Goal: Task Accomplishment & Management: Complete application form

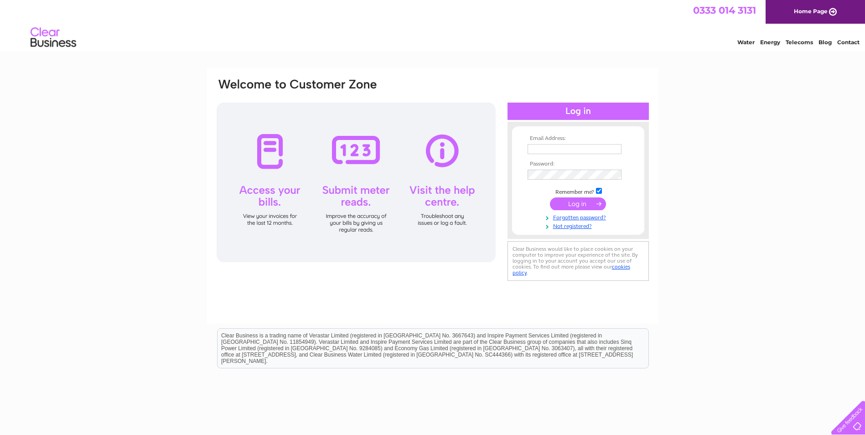
click at [540, 152] on input "text" at bounding box center [575, 149] width 94 height 10
type input "[EMAIL_ADDRESS][DOMAIN_NAME]"
click at [573, 206] on input "submit" at bounding box center [578, 204] width 56 height 13
click at [568, 204] on input "submit" at bounding box center [578, 203] width 56 height 13
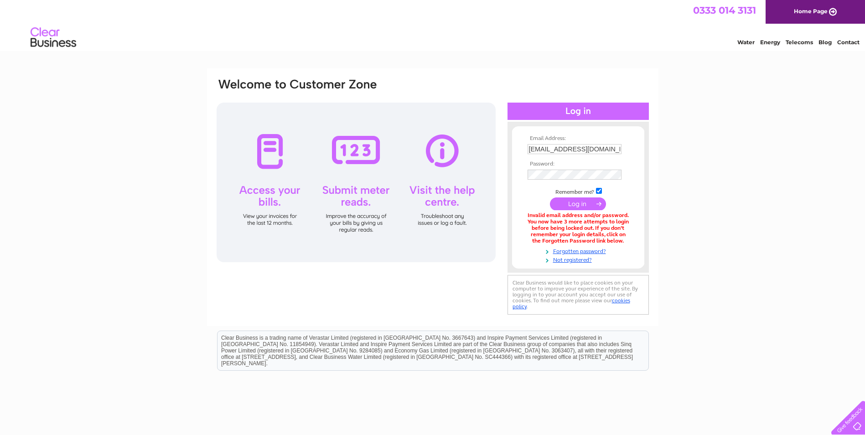
drag, startPoint x: 563, startPoint y: 147, endPoint x: 571, endPoint y: 146, distance: 8.8
click at [563, 147] on input "[EMAIL_ADDRESS][DOMAIN_NAME]" at bounding box center [575, 149] width 94 height 10
type input "Accounts@Streets-ahead.org.uk"
click at [590, 201] on input "submit" at bounding box center [578, 204] width 56 height 13
click at [574, 152] on input "[EMAIL_ADDRESS][DOMAIN_NAME]" at bounding box center [575, 149] width 94 height 10
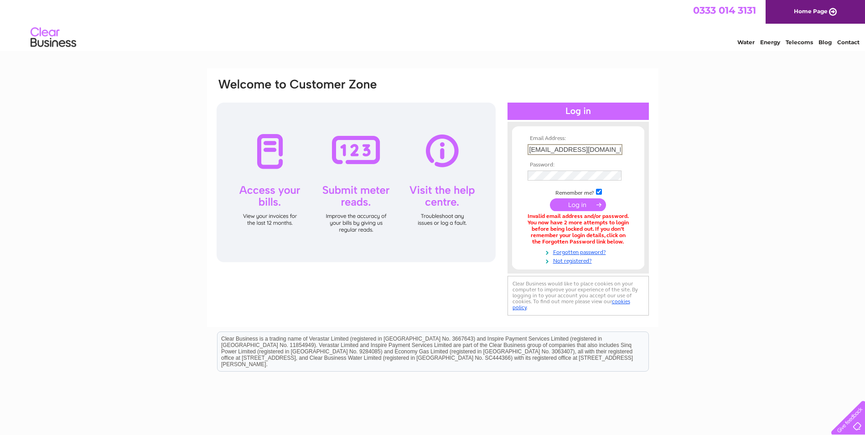
click at [595, 150] on input "[EMAIL_ADDRESS][DOMAIN_NAME]" at bounding box center [575, 149] width 95 height 11
click at [621, 150] on input "[EMAIL_ADDRESS][DOMAIN_NAME]" at bounding box center [575, 149] width 95 height 11
drag, startPoint x: 621, startPoint y: 150, endPoint x: 335, endPoint y: 137, distance: 286.2
click at [336, 137] on div "Email Address: [EMAIL_ADDRESS][DOMAIN_NAME] Password:" at bounding box center [433, 198] width 434 height 240
type input "[PERSON_NAME][EMAIL_ADDRESS][PERSON_NAME][DOMAIN_NAME]"
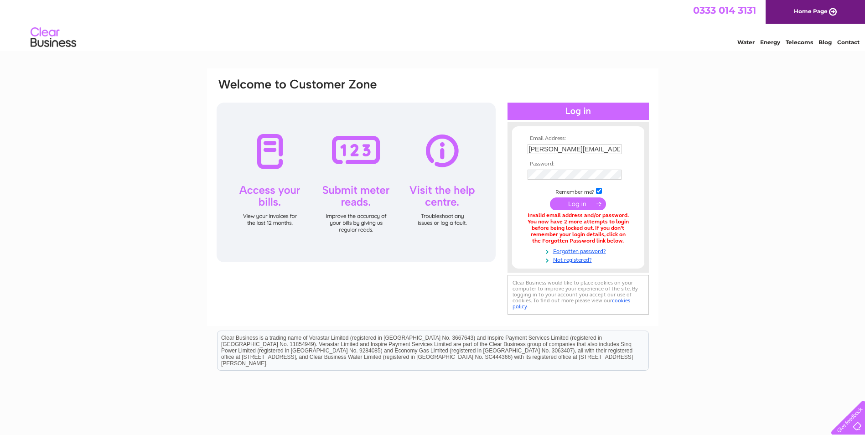
click at [569, 199] on input "submit" at bounding box center [578, 203] width 56 height 13
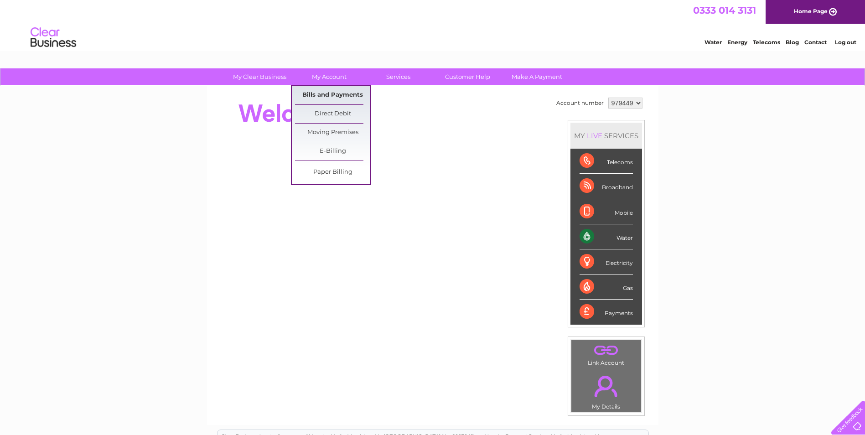
click at [325, 88] on link "Bills and Payments" at bounding box center [332, 95] width 75 height 18
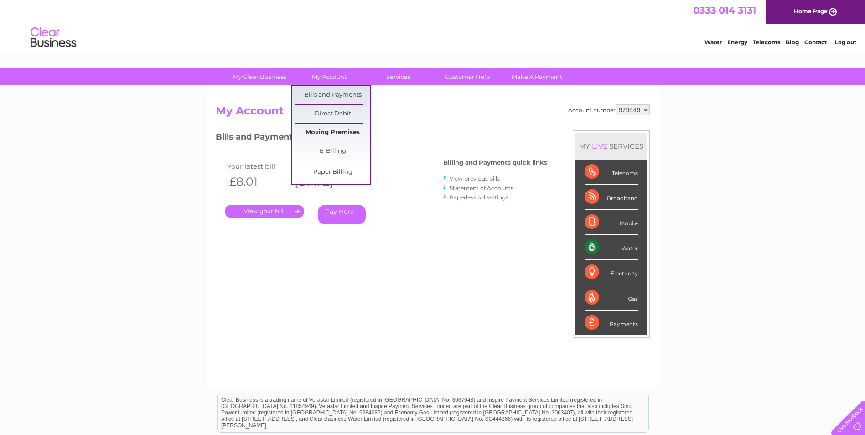
click at [338, 127] on link "Moving Premises" at bounding box center [332, 133] width 75 height 18
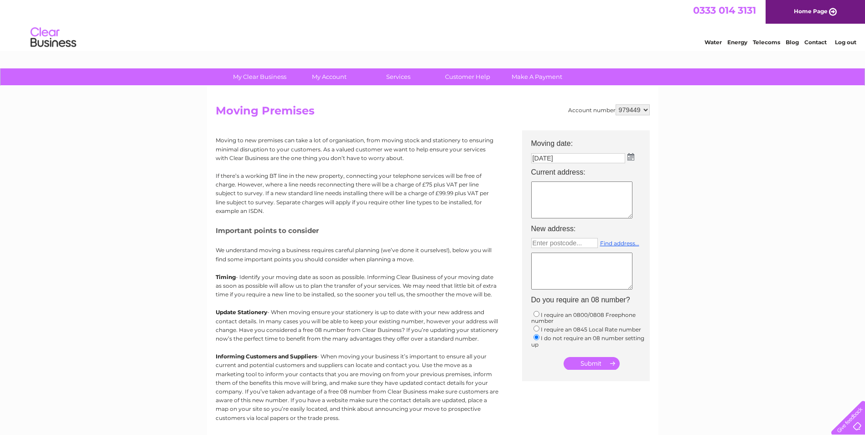
click at [590, 187] on textarea at bounding box center [581, 200] width 101 height 37
click at [632, 157] on img at bounding box center [631, 156] width 7 height 7
click at [536, 170] on div "Prev Next August 2025" at bounding box center [582, 172] width 99 height 14
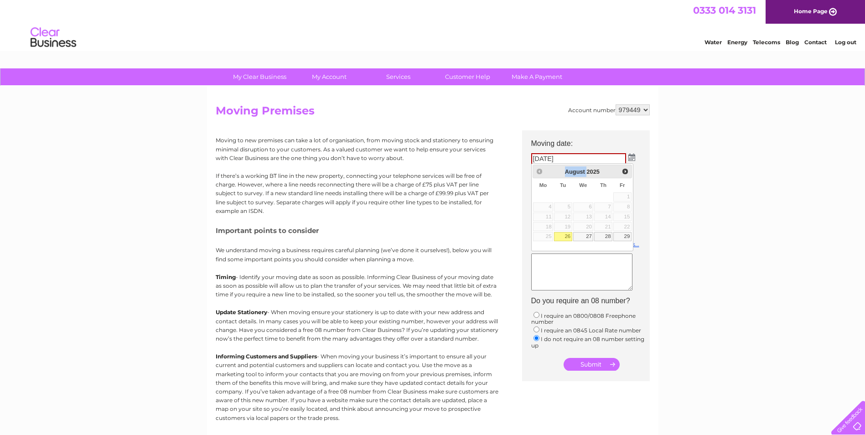
click at [536, 170] on div "Prev Next August 2025" at bounding box center [582, 172] width 99 height 14
click at [538, 170] on div "Prev Next August 2025" at bounding box center [582, 172] width 99 height 14
drag, startPoint x: 538, startPoint y: 170, endPoint x: 582, endPoint y: 157, distance: 46.0
click at [582, 157] on input "26/08/2025" at bounding box center [578, 158] width 95 height 11
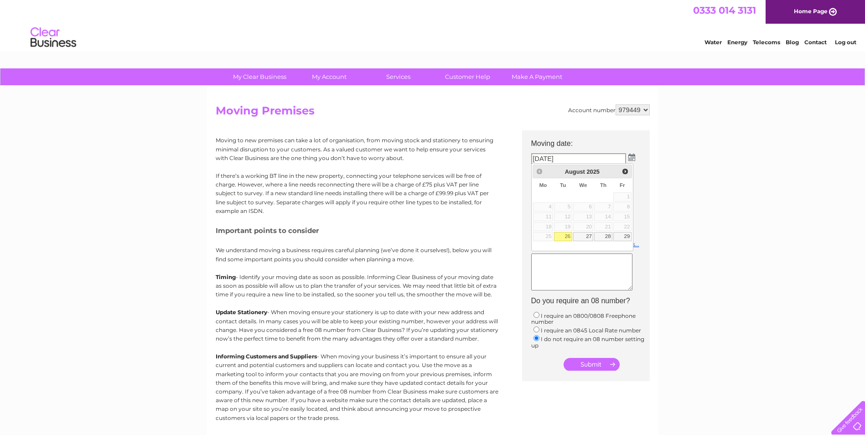
drag, startPoint x: 582, startPoint y: 157, endPoint x: 22, endPoint y: 48, distance: 570.0
click at [816, 42] on link "Contact" at bounding box center [815, 42] width 22 height 7
